Goal: Download file/media

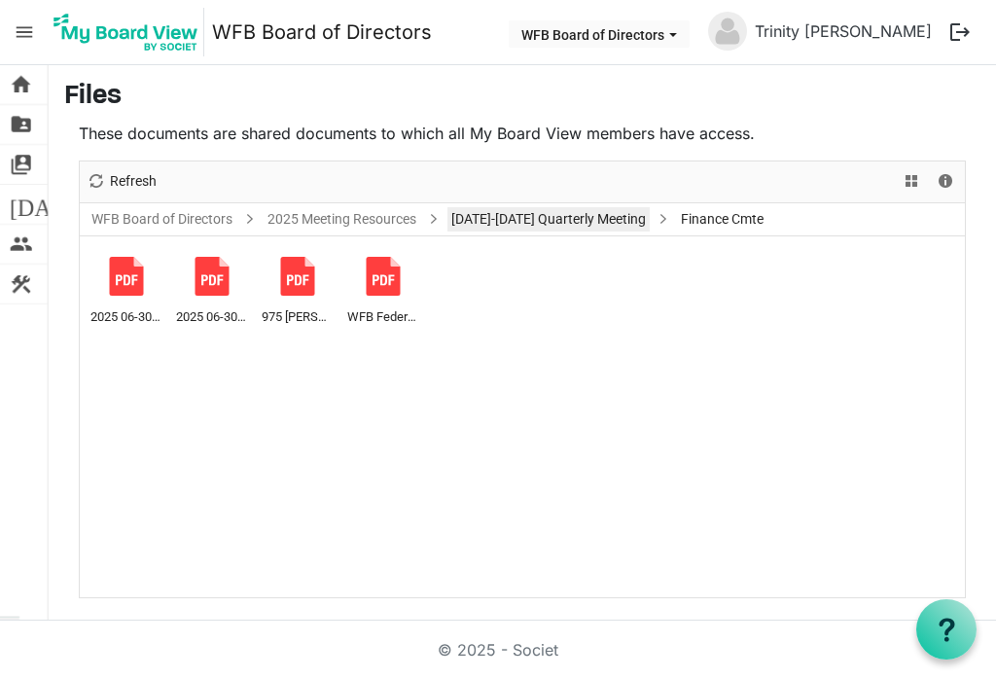
click at [609, 221] on link "[DATE]-[DATE] Quarterly Meeting" at bounding box center [548, 219] width 202 height 24
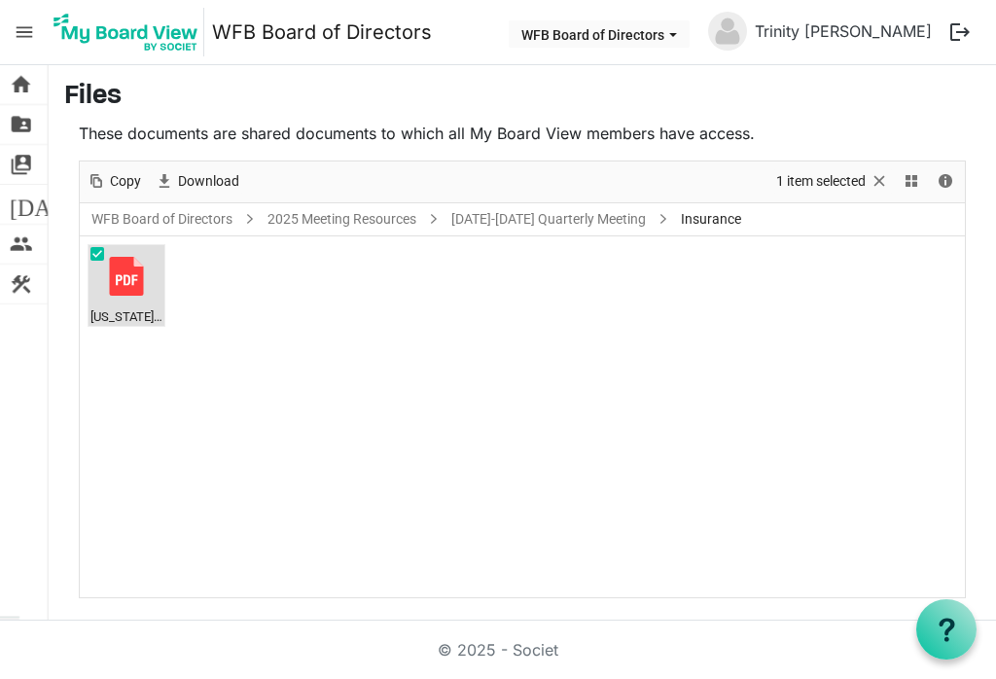
click at [124, 300] on div "Washington-Iowa FB Life Royalty Agreement 7-10-25.pdf" at bounding box center [126, 287] width 72 height 80
click at [130, 311] on span "2025 Strategic Goals Progress Report.pdf" at bounding box center [126, 315] width 72 height 21
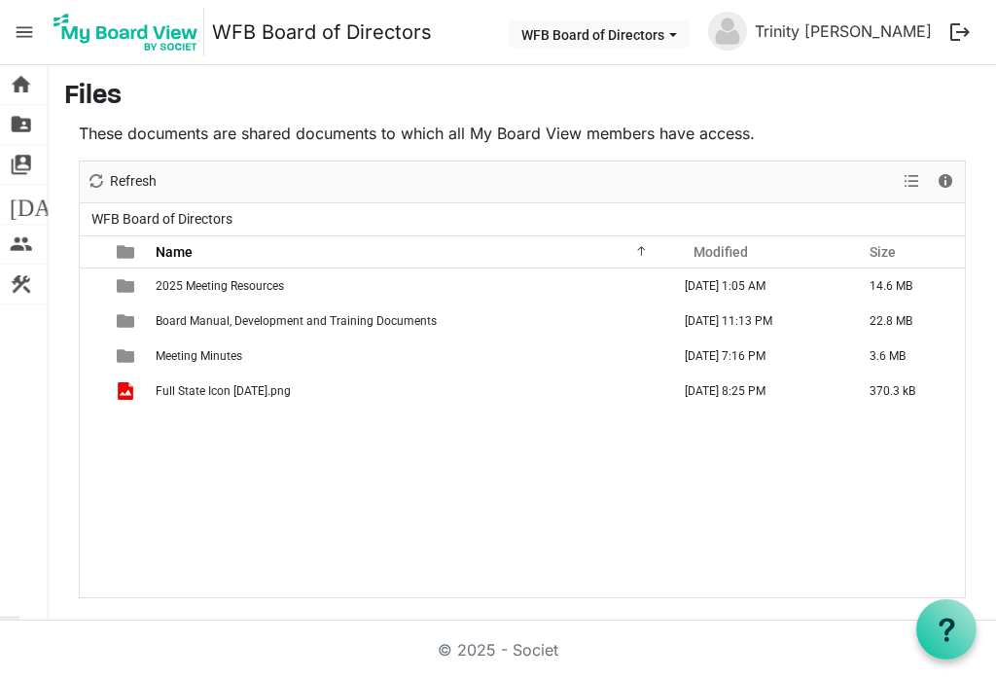
click at [919, 172] on span "View dropdownbutton" at bounding box center [910, 181] width 23 height 24
click at [942, 207] on li "Large icons" at bounding box center [922, 218] width 148 height 35
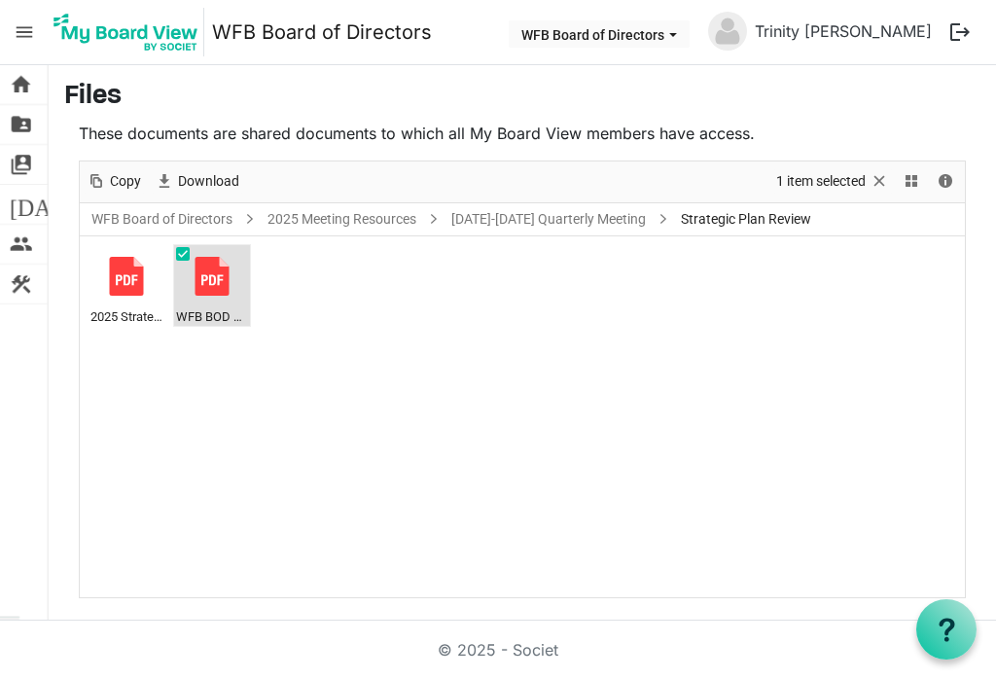
click at [219, 294] on div at bounding box center [212, 276] width 39 height 39
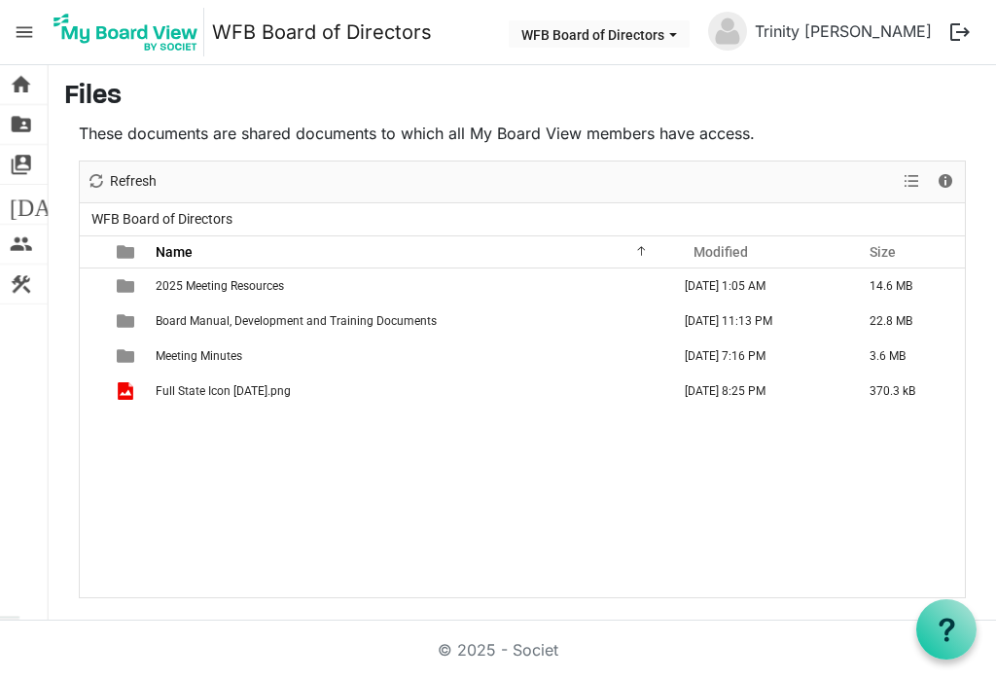
click at [905, 192] on span "View dropdownbutton" at bounding box center [910, 181] width 23 height 24
click at [926, 218] on li "Large icons" at bounding box center [922, 218] width 148 height 35
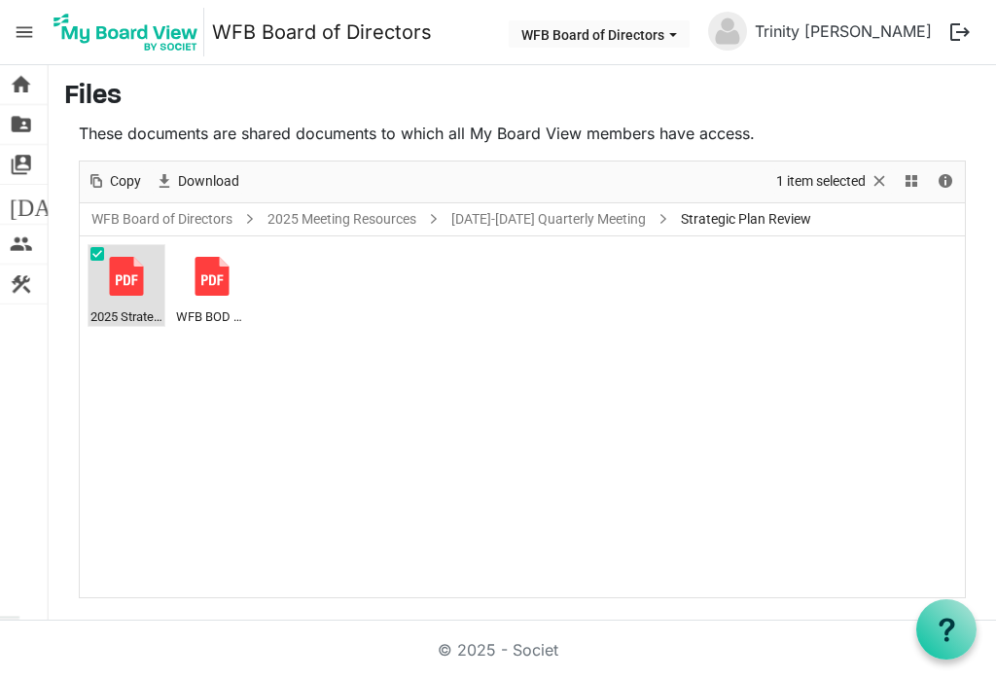
click at [132, 299] on div "2025 Strategic Goals Progress Report.pdf" at bounding box center [126, 287] width 72 height 80
